Goal: Information Seeking & Learning: Learn about a topic

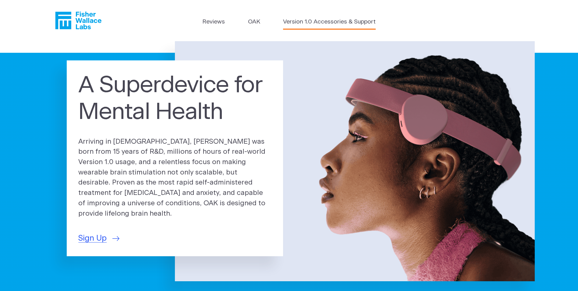
click at [337, 23] on link "Version 1.0 Accessories & Support" at bounding box center [329, 22] width 93 height 9
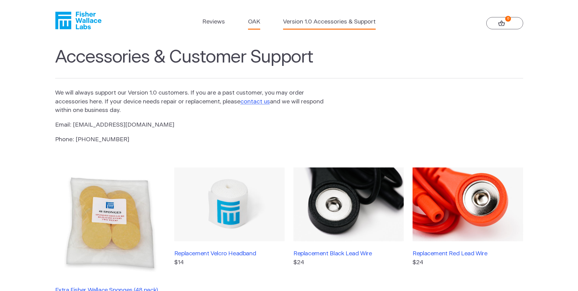
click at [253, 25] on link "OAK" at bounding box center [254, 22] width 12 height 9
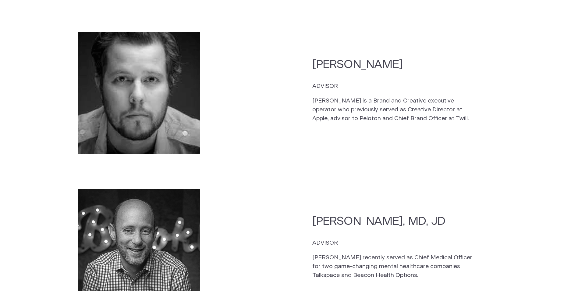
scroll to position [1616, 0]
